Goal: Information Seeking & Learning: Find specific fact

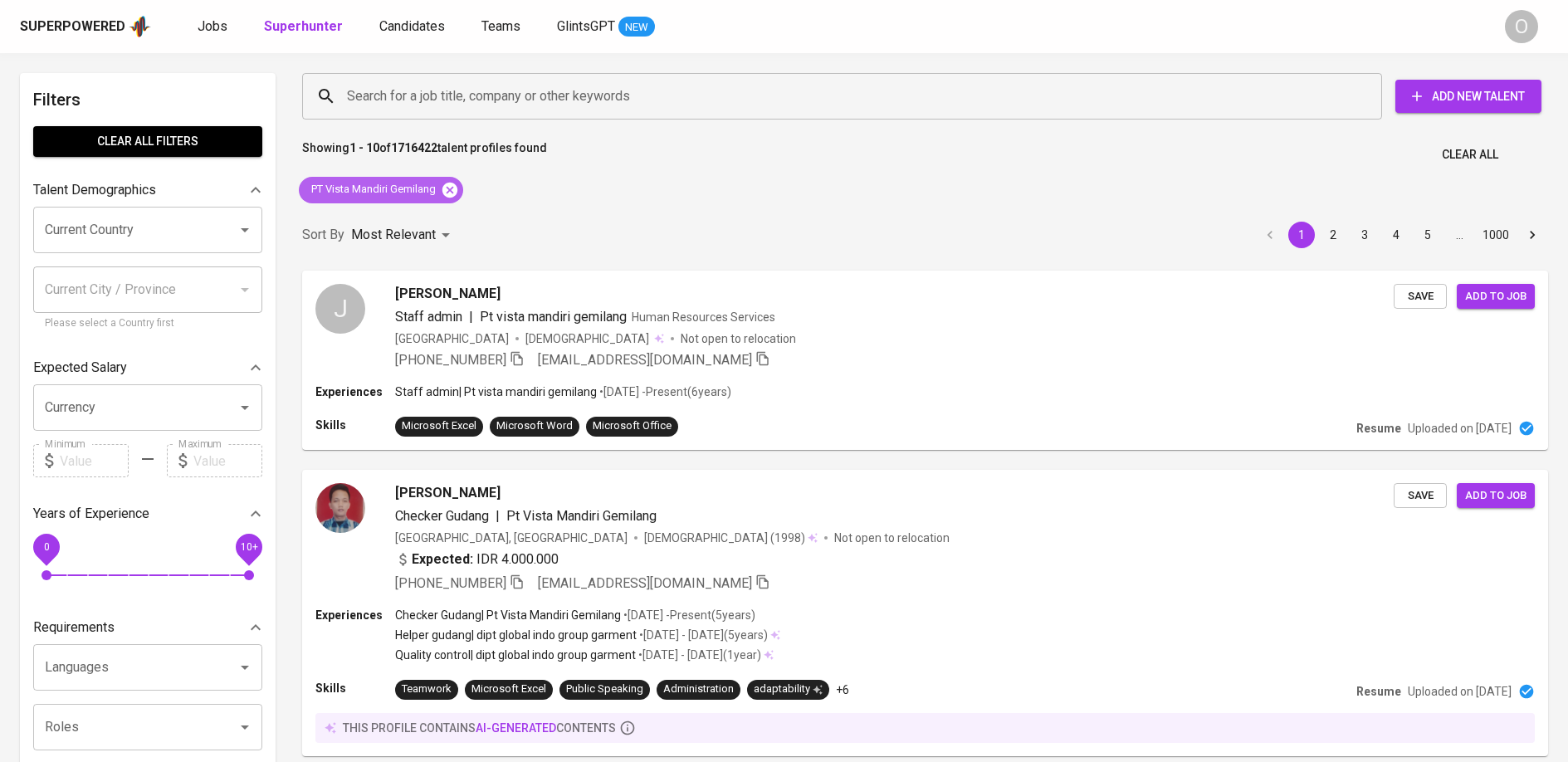
click at [454, 186] on icon at bounding box center [450, 190] width 15 height 15
click at [445, 96] on input "Search for a job title, company or other keywords" at bounding box center [847, 95] width 1007 height 31
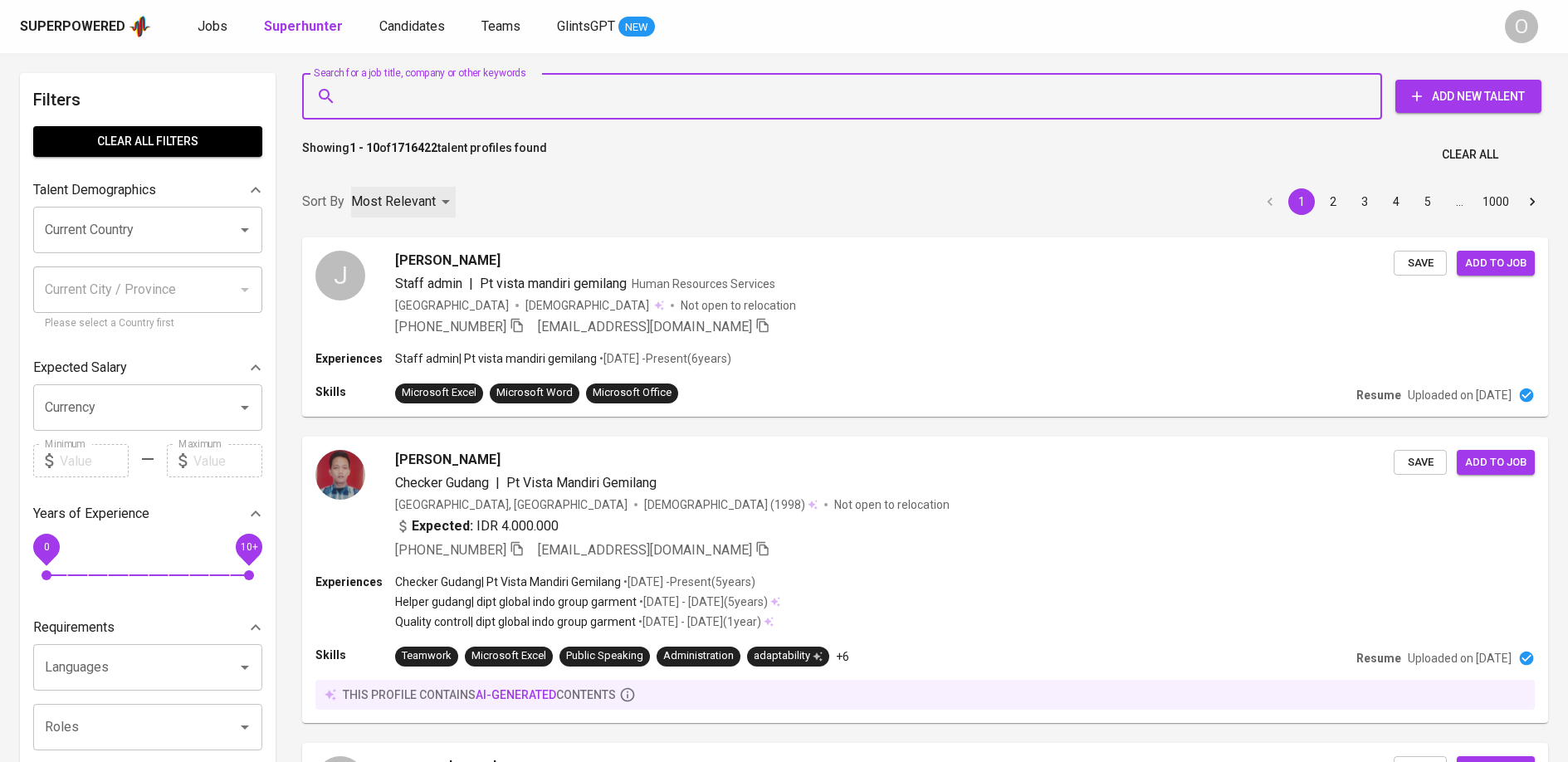
click at [452, 187] on div "Most Relevant" at bounding box center [403, 202] width 105 height 31
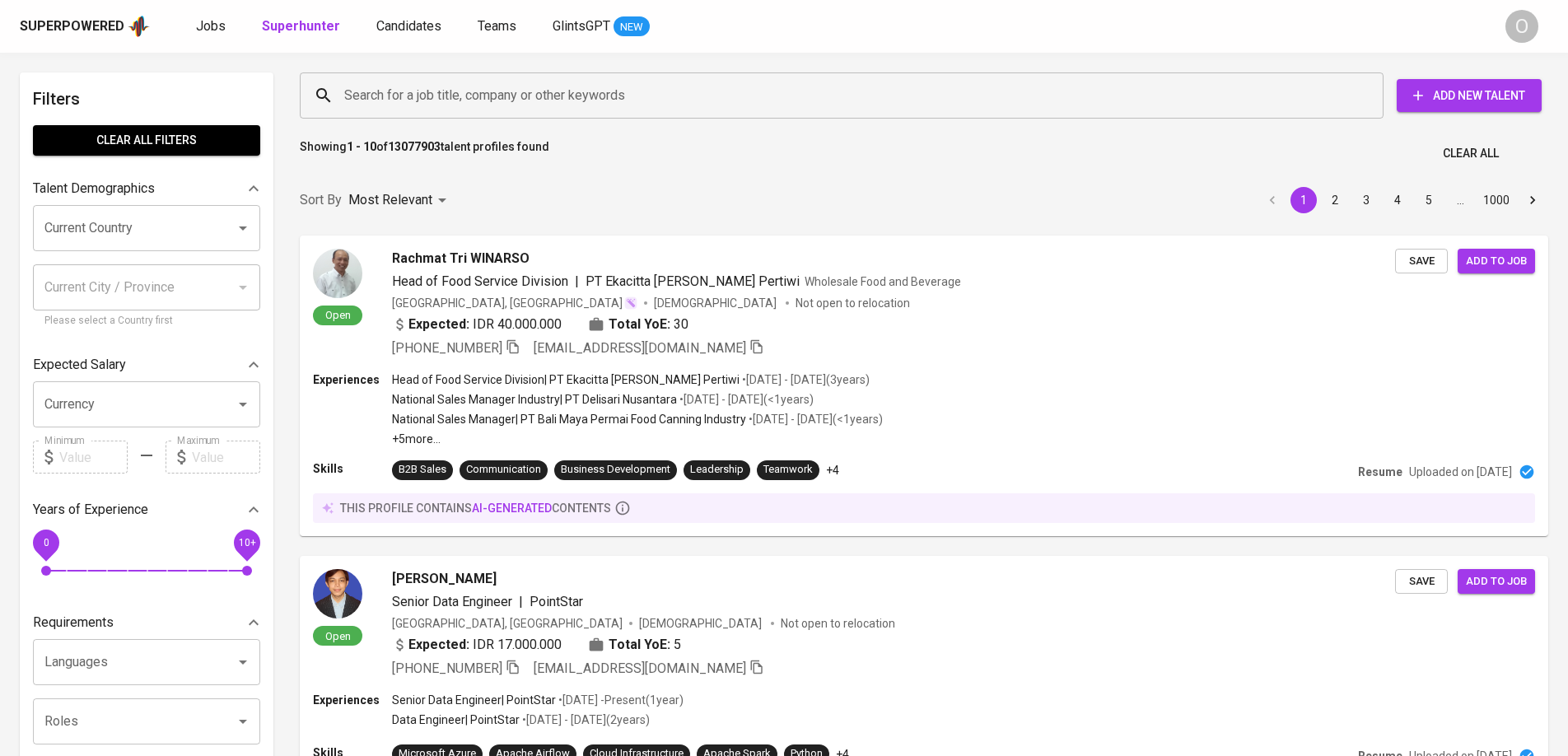
click at [472, 98] on div "Most Relevant Newest Profile" at bounding box center [784, 378] width 1568 height 756
click at [592, 258] on div "Most Relevant Newest Profile" at bounding box center [784, 378] width 1568 height 756
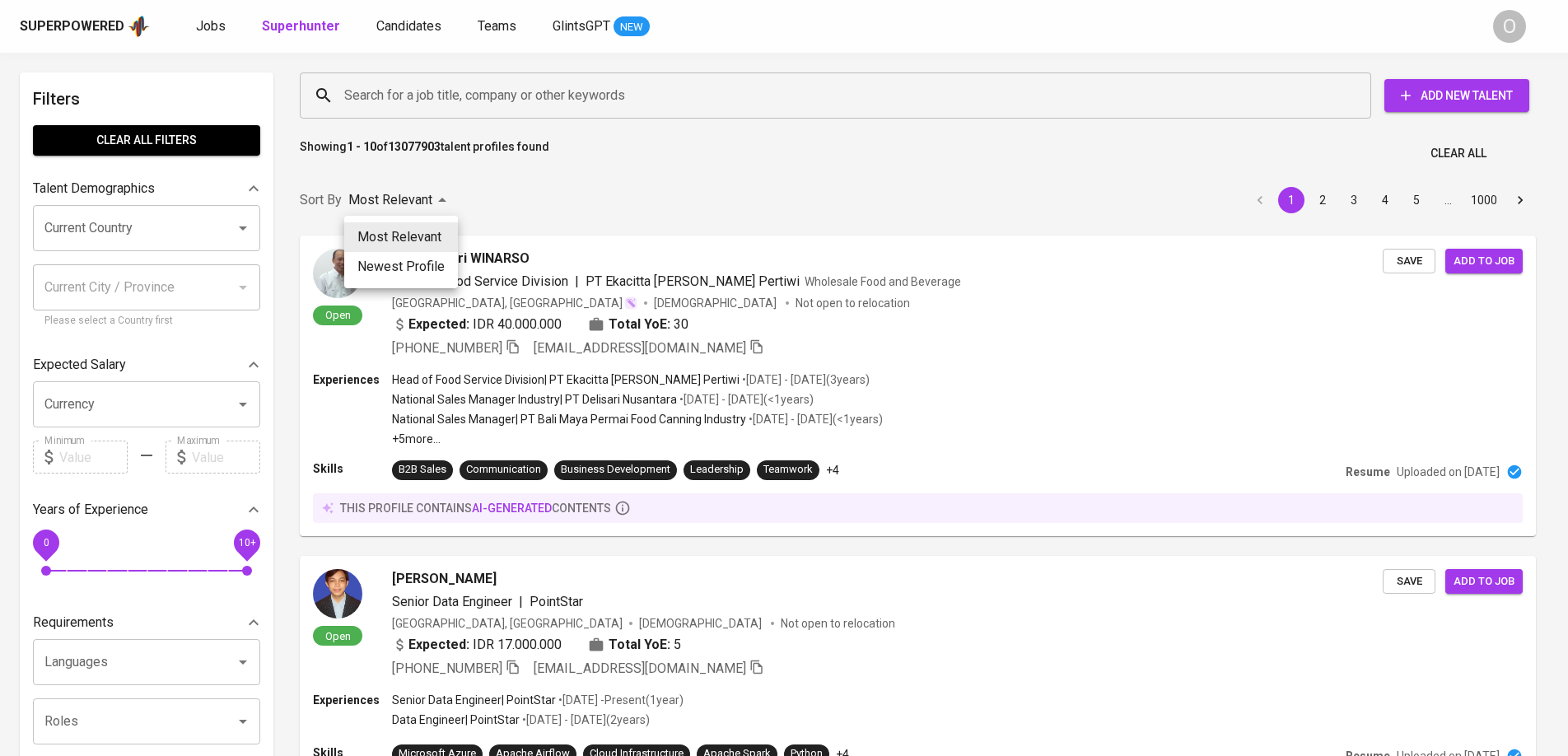
click at [519, 196] on div at bounding box center [784, 378] width 1568 height 756
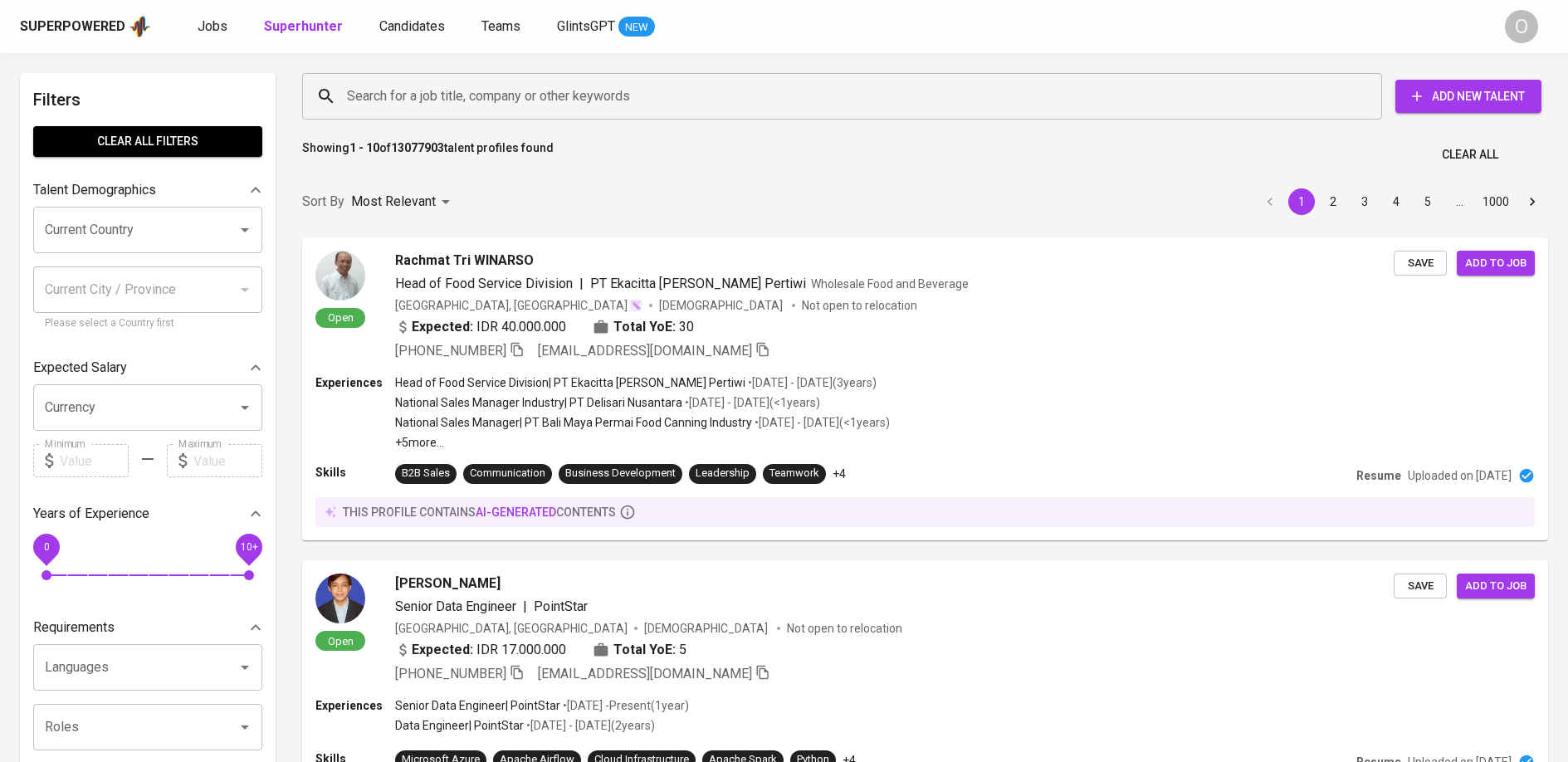
click at [453, 202] on div "Most Relevant Newest Profile" at bounding box center [784, 381] width 1568 height 762
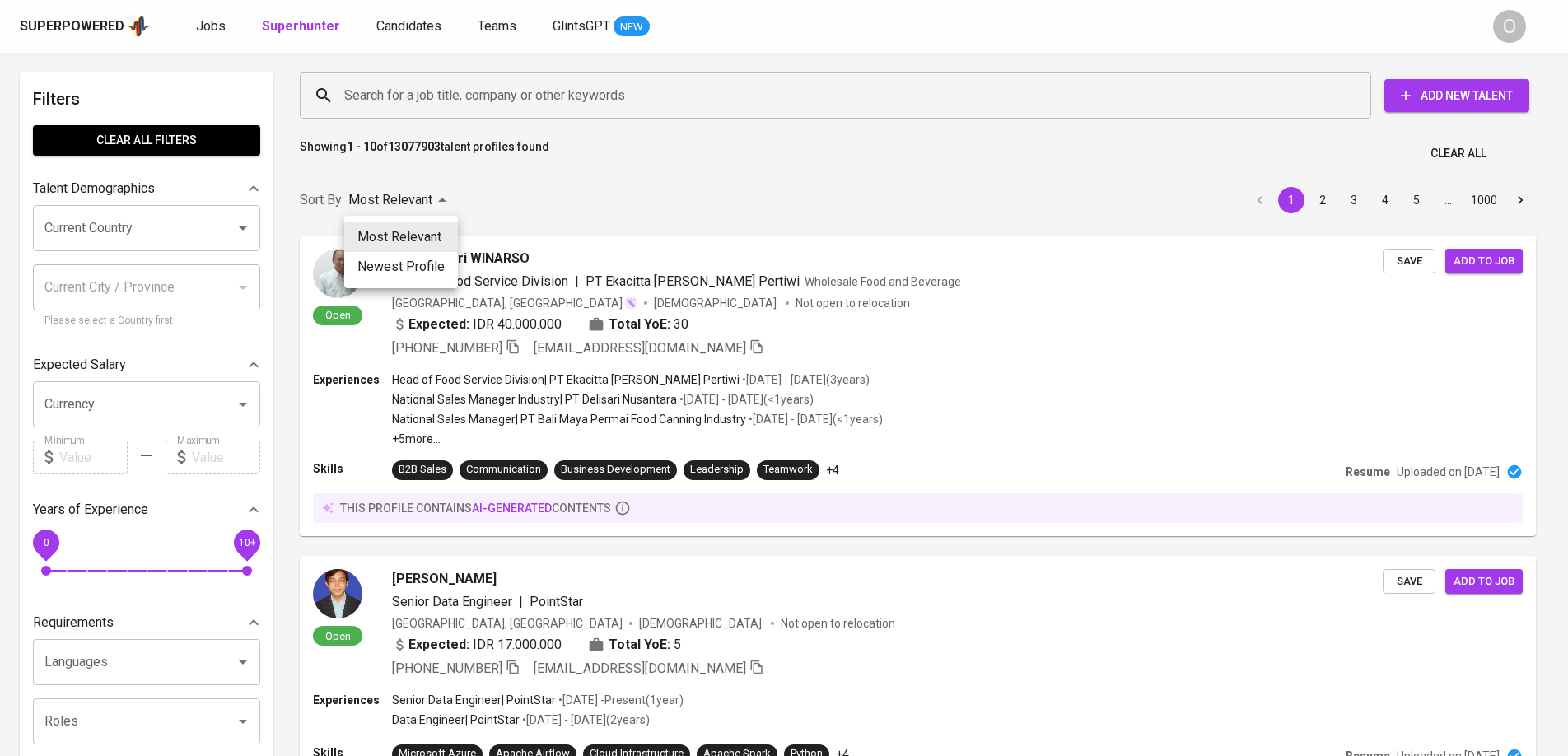
click at [588, 149] on div at bounding box center [784, 378] width 1568 height 756
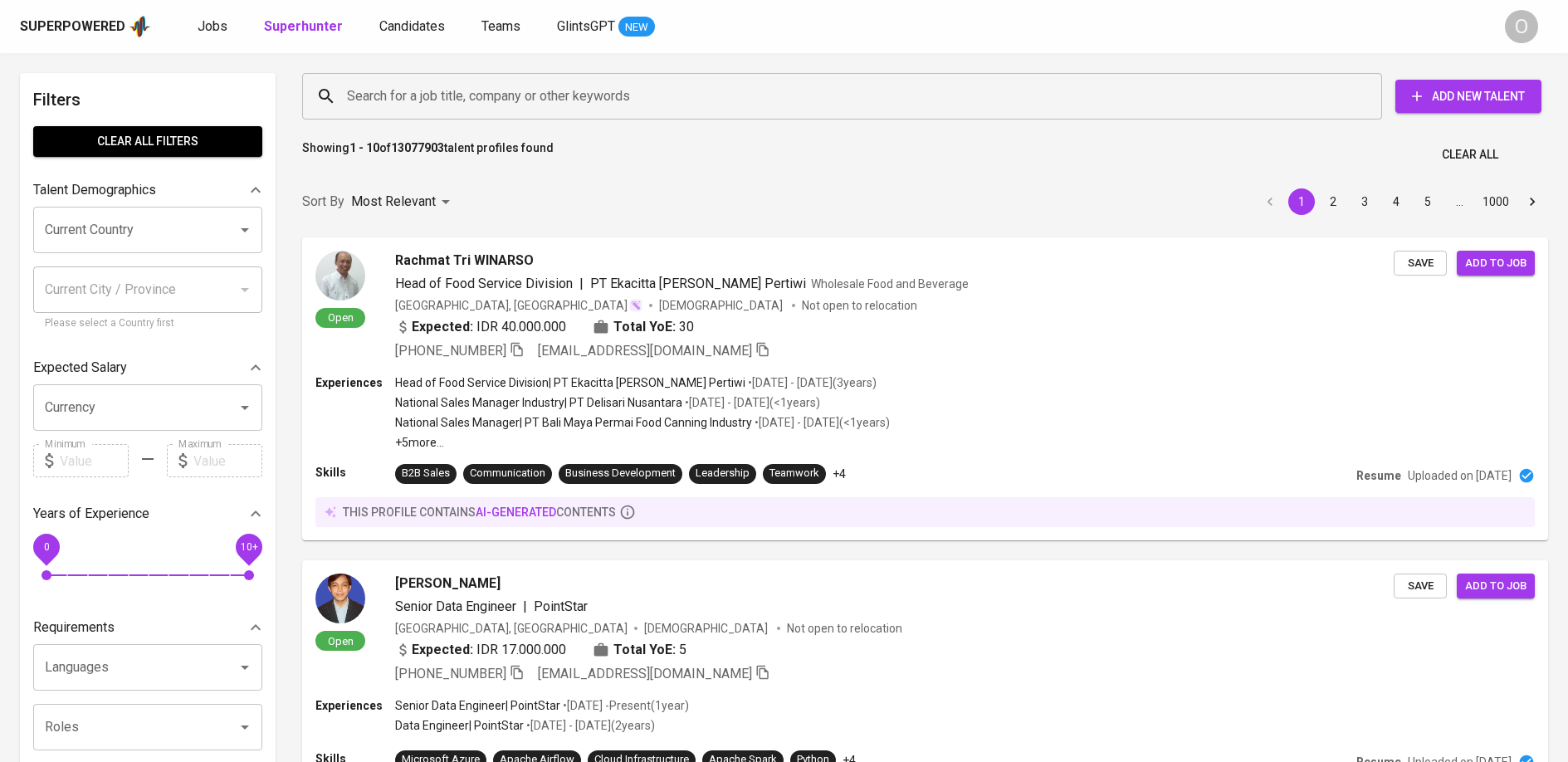
click at [569, 99] on input "Search for a job title, company or other keywords" at bounding box center [847, 95] width 1007 height 31
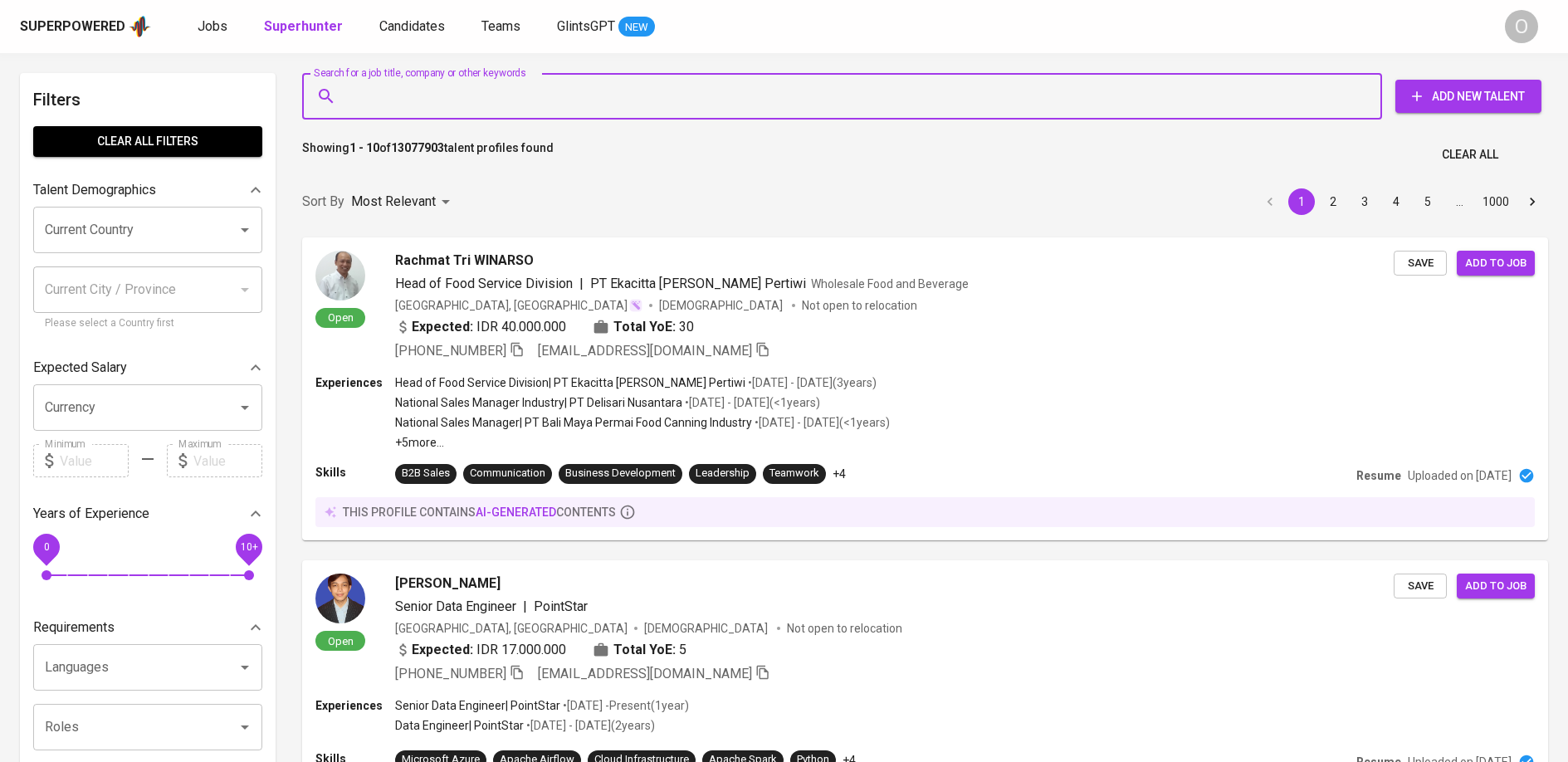
paste input "[EMAIL_ADDRESS][DOMAIN_NAME]"
type input "[EMAIL_ADDRESS][DOMAIN_NAME]"
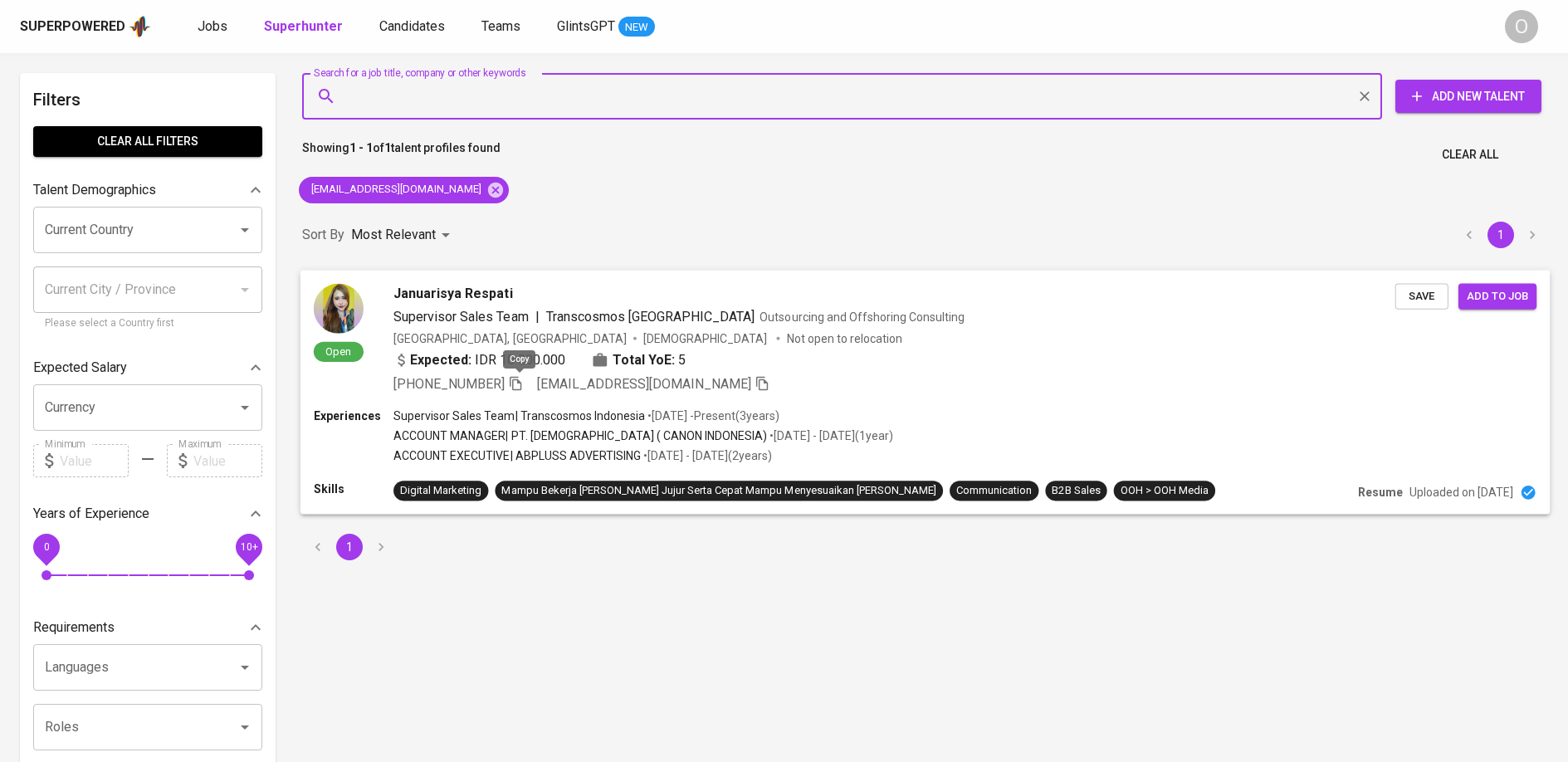
click at [522, 387] on icon "button" at bounding box center [515, 382] width 11 height 14
